Goal: Find specific page/section: Find specific page/section

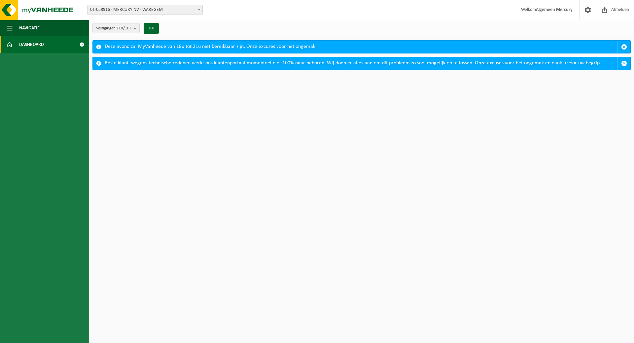
click at [26, 44] on span "Dashboard" at bounding box center [31, 44] width 25 height 17
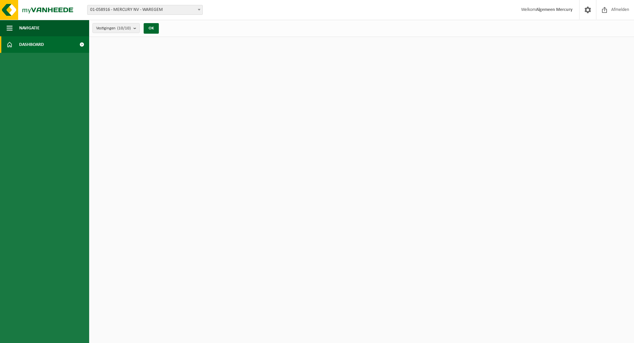
click at [37, 47] on span "Dashboard" at bounding box center [31, 44] width 25 height 17
click at [11, 26] on span "button" at bounding box center [10, 28] width 6 height 17
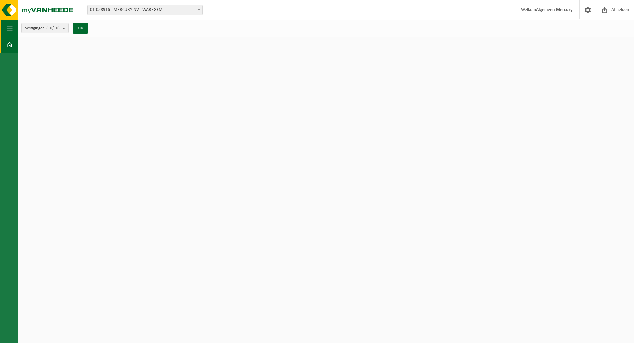
click at [7, 29] on span "button" at bounding box center [10, 28] width 6 height 17
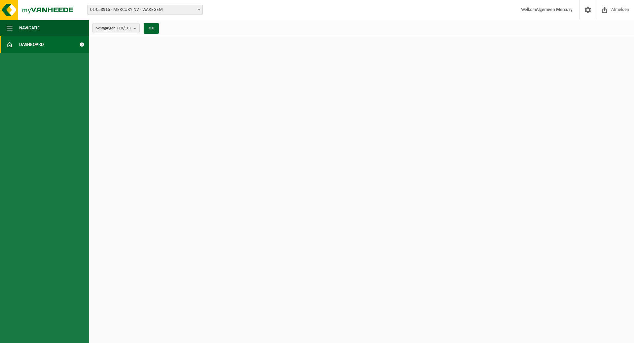
click at [81, 42] on span at bounding box center [81, 44] width 15 height 17
click at [630, 12] on span "Afmelden" at bounding box center [620, 9] width 21 height 19
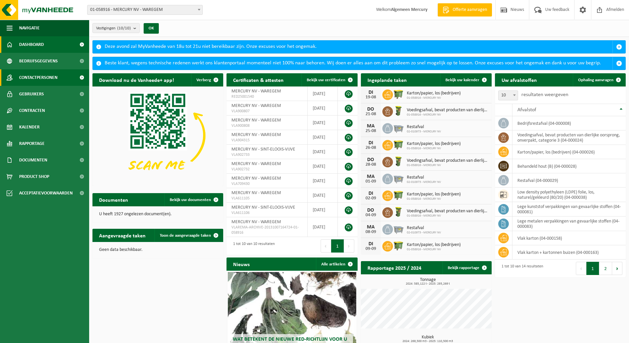
click at [46, 80] on span "Contactpersonen" at bounding box center [38, 77] width 38 height 17
